Goal: Information Seeking & Learning: Check status

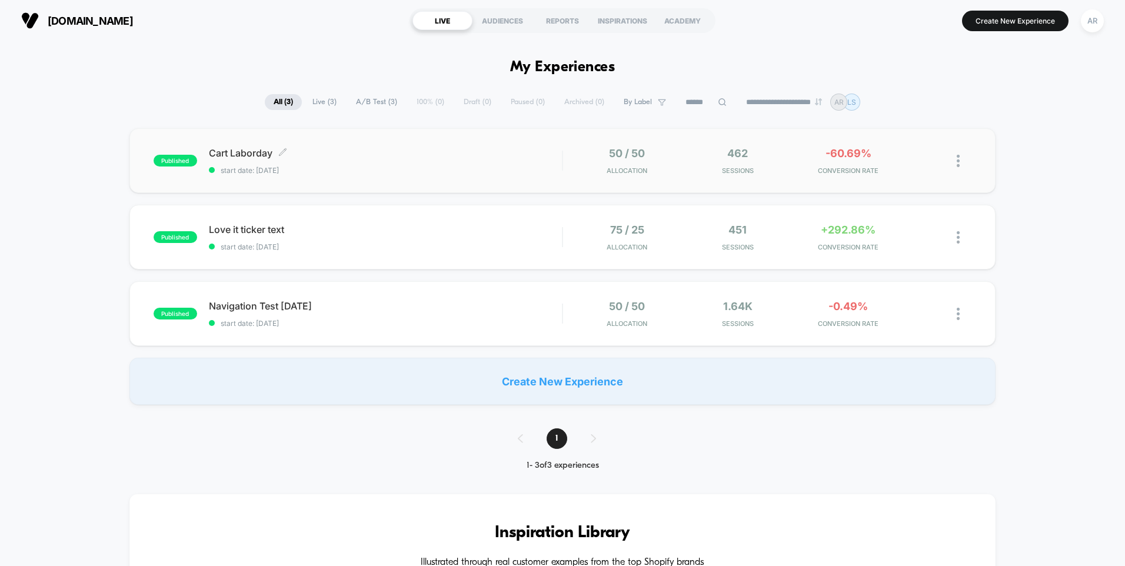
click at [294, 162] on div "Cart Laborday Click to edit experience details Click to edit experience details…" at bounding box center [385, 161] width 353 height 28
click at [276, 308] on span "Navigation Test [DATE] Click to edit experience details" at bounding box center [385, 306] width 353 height 12
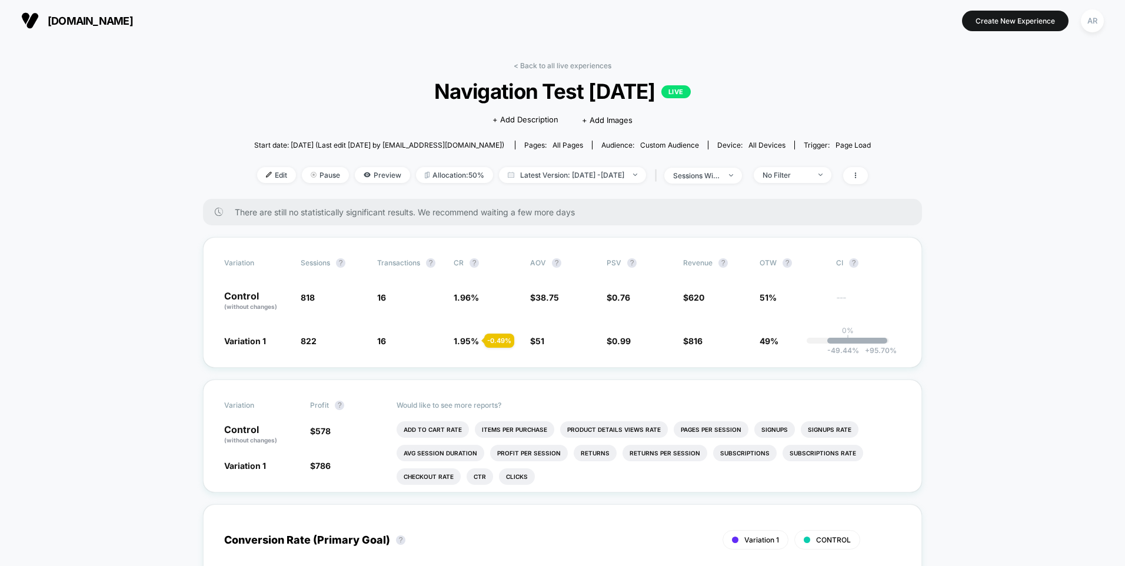
click at [249, 36] on div "[DOMAIN_NAME] [URL][DOMAIN_NAME] Create New Experience AR" at bounding box center [562, 20] width 1125 height 41
click at [123, 24] on span "[DOMAIN_NAME]" at bounding box center [90, 21] width 85 height 12
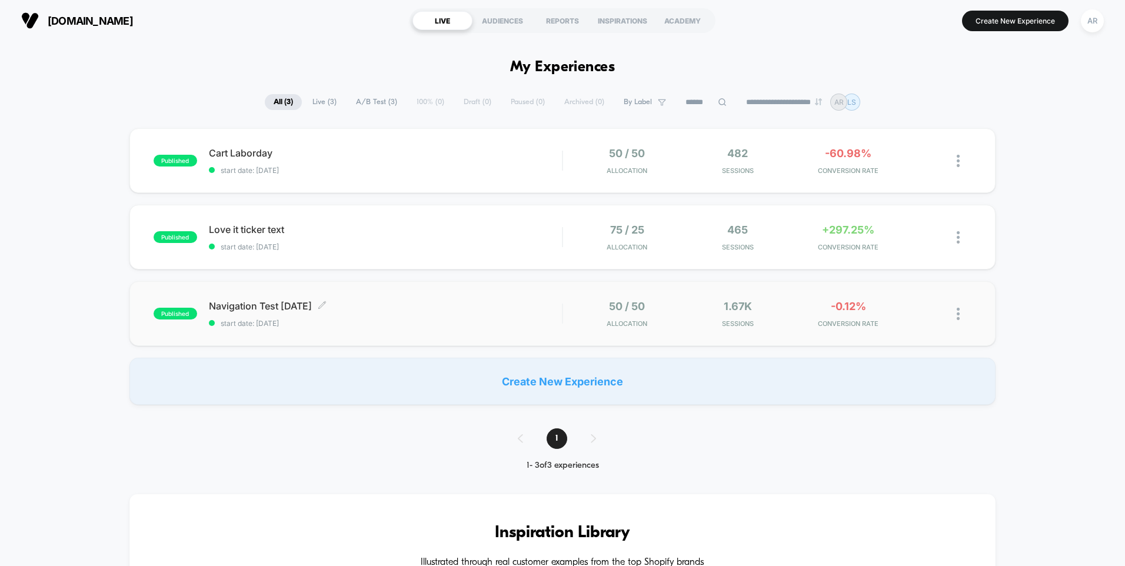
click at [274, 304] on span "Navigation Test [DATE] Click to edit experience details" at bounding box center [385, 306] width 353 height 12
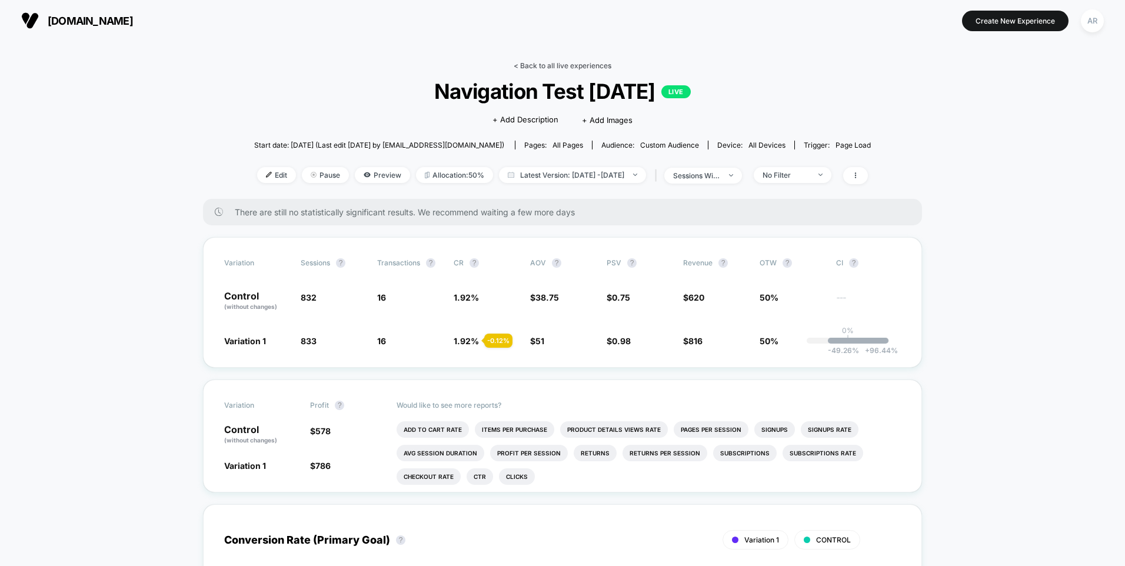
click at [520, 64] on link "< Back to all live experiences" at bounding box center [563, 65] width 98 height 9
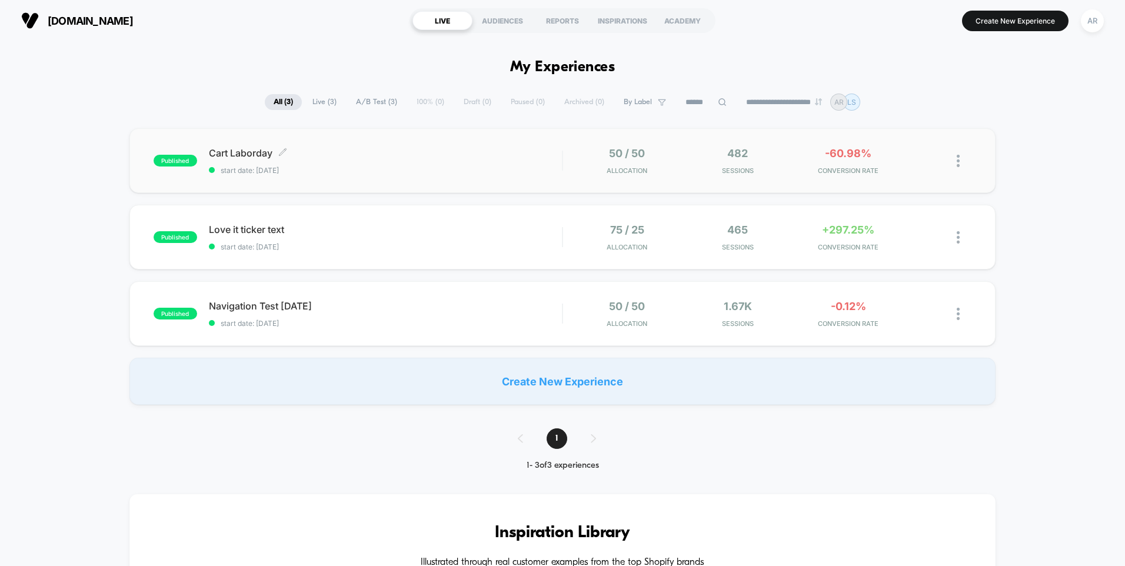
click at [351, 167] on span "start date: [DATE]" at bounding box center [385, 170] width 353 height 9
